Goal: Navigation & Orientation: Understand site structure

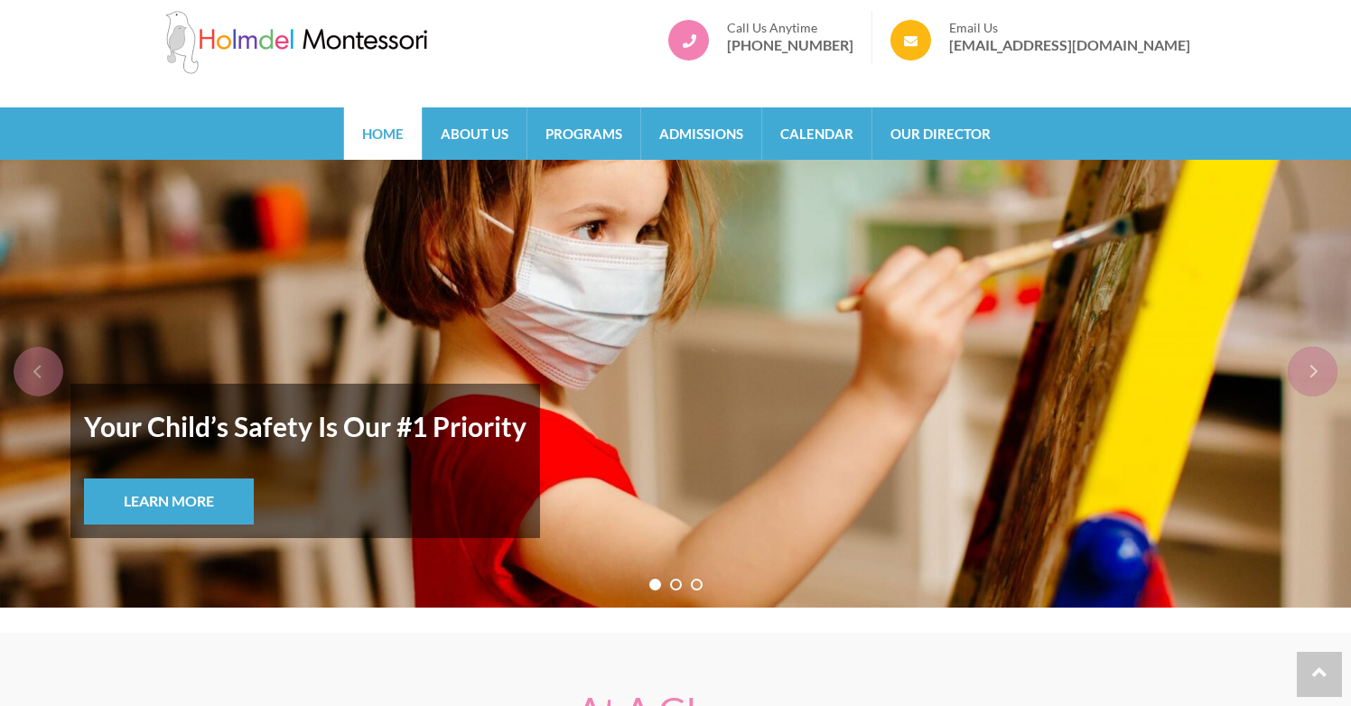
scroll to position [15, 0]
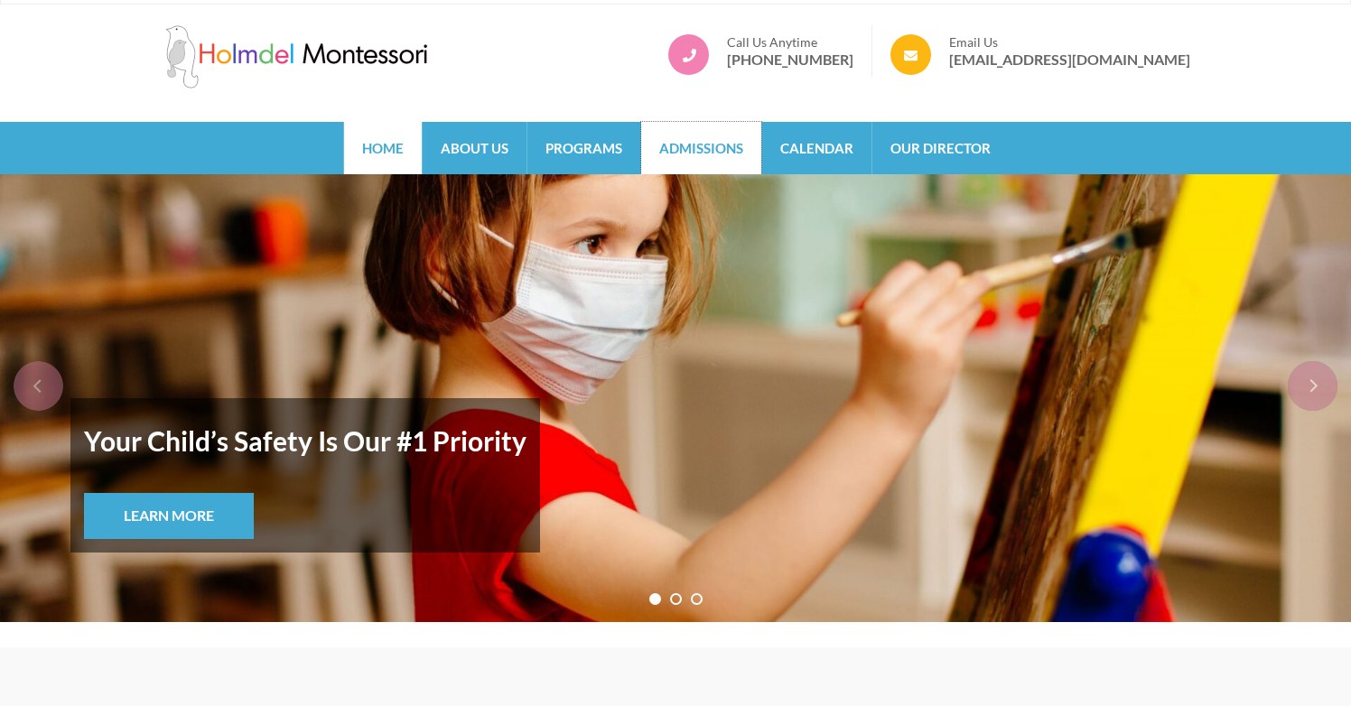
click at [727, 146] on link "Admissions" at bounding box center [701, 148] width 120 height 52
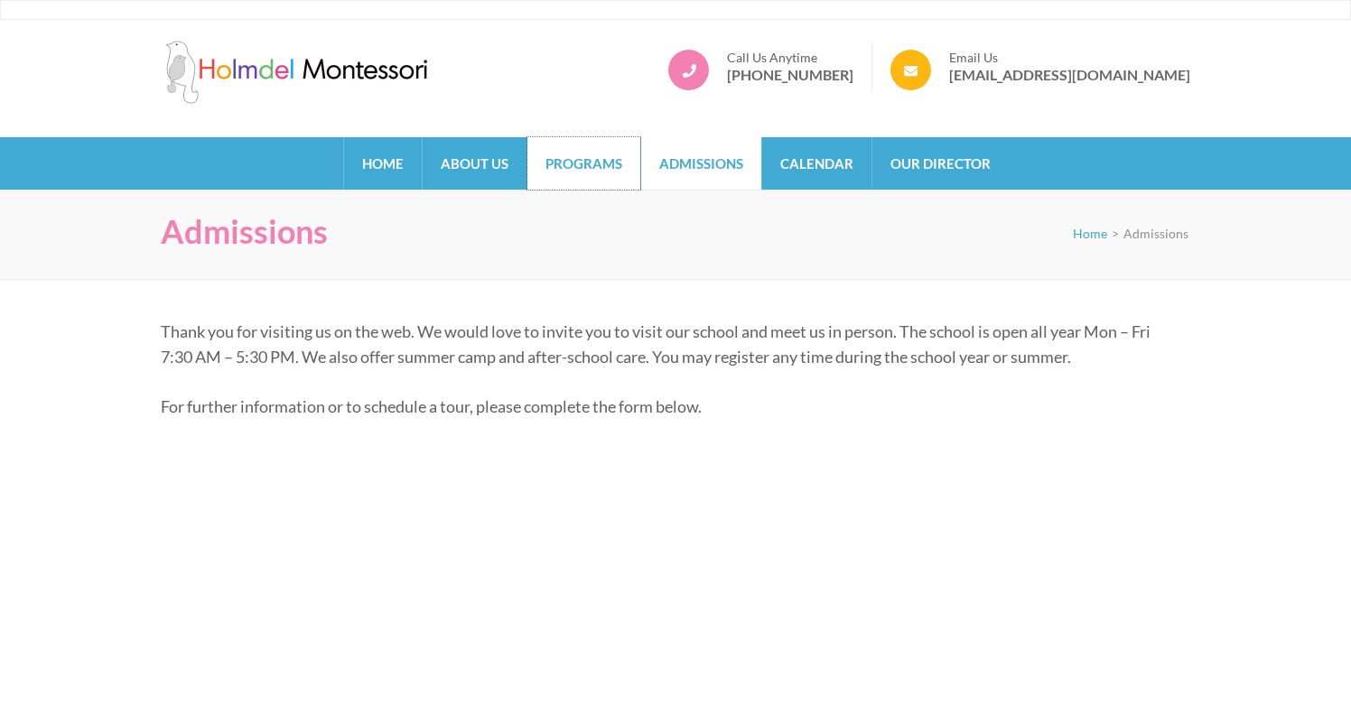
click at [621, 163] on link "Programs" at bounding box center [583, 163] width 113 height 52
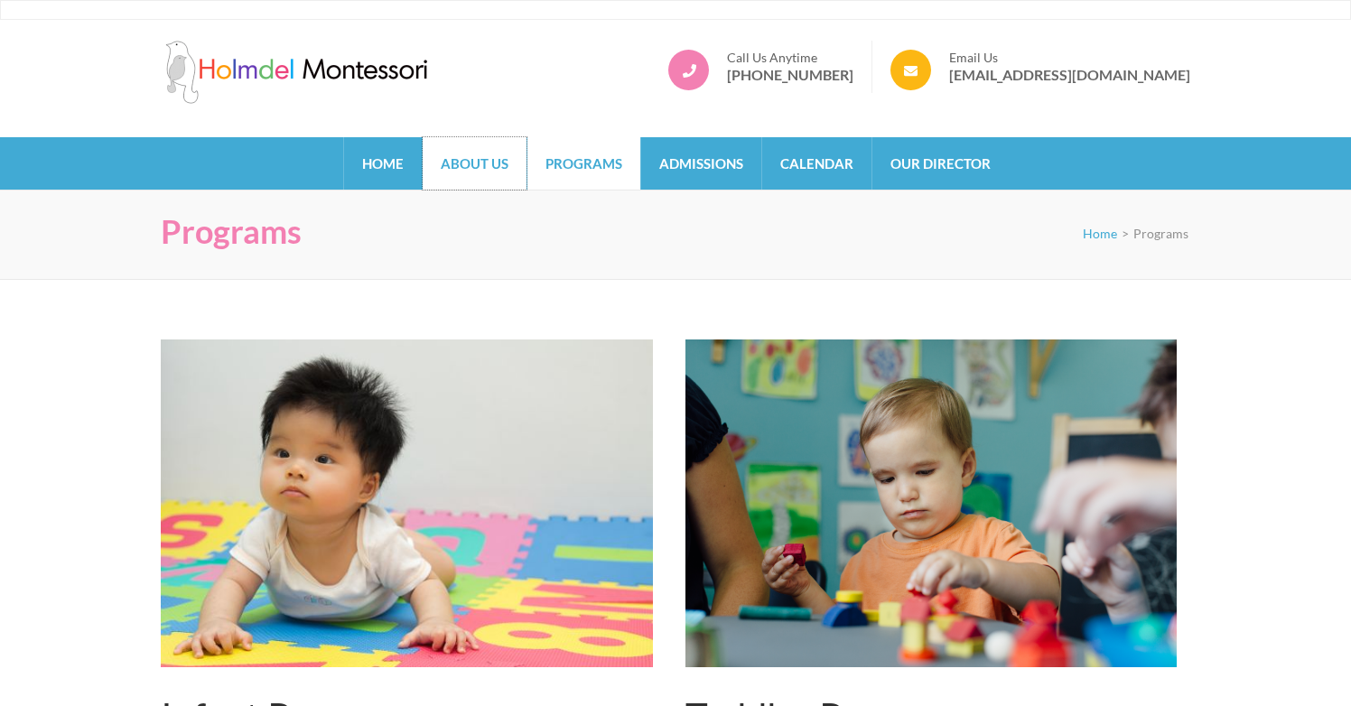
click at [441, 147] on link "About Us" at bounding box center [475, 163] width 104 height 52
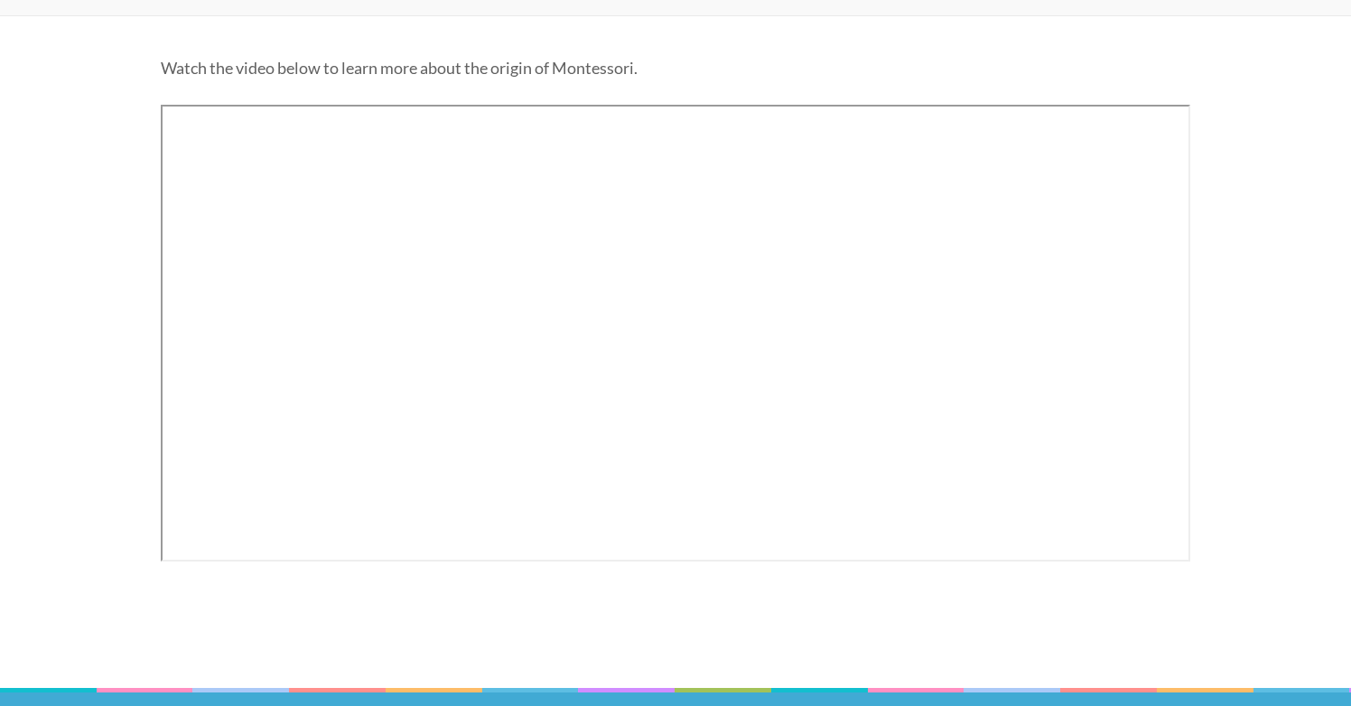
scroll to position [266, 0]
